Goal: Browse casually

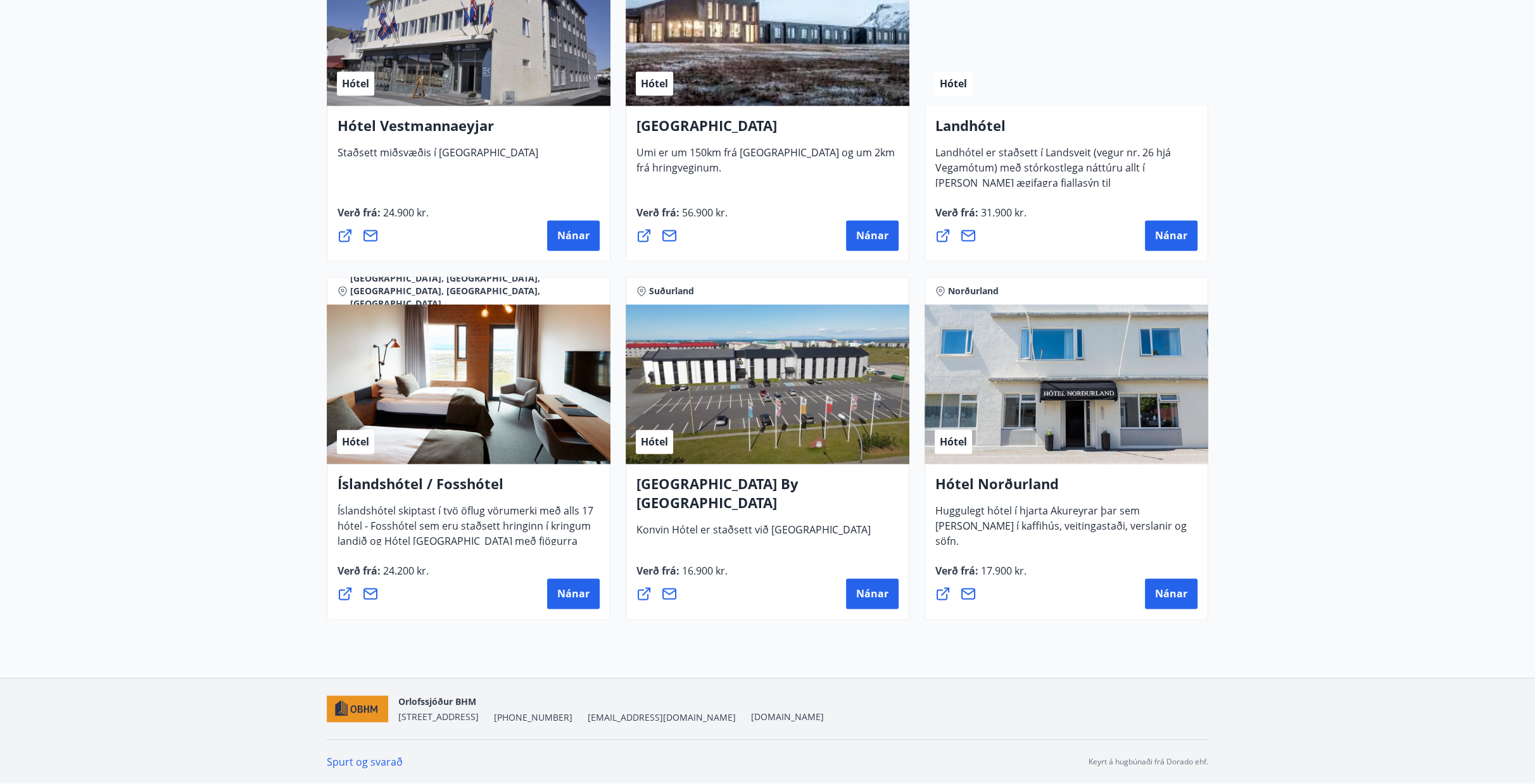
scroll to position [2836, 0]
